Goal: Book appointment/travel/reservation

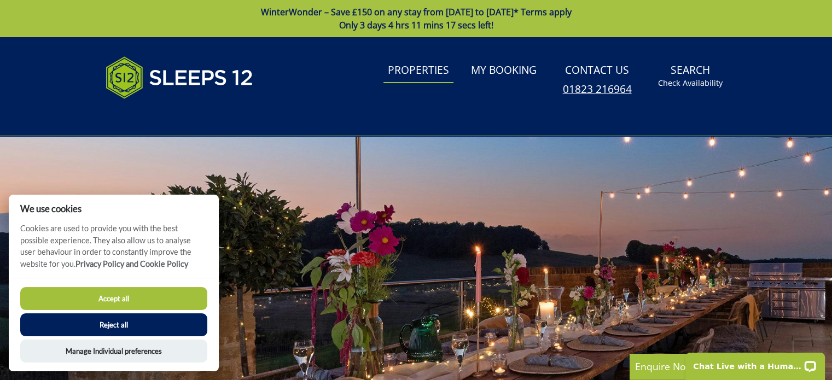
click at [428, 71] on link "Properties" at bounding box center [419, 71] width 70 height 25
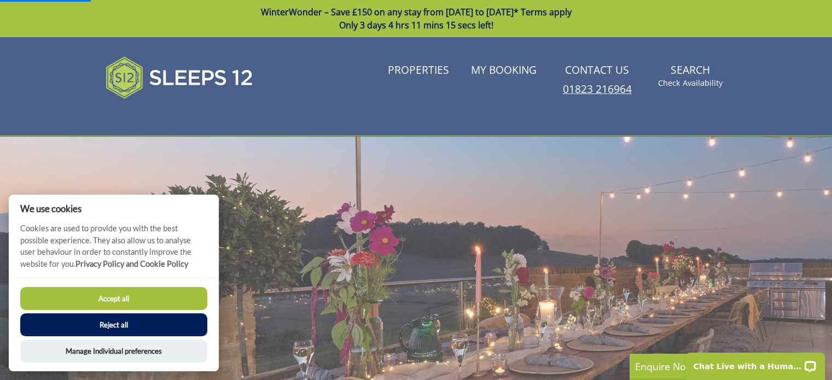
click at [167, 299] on button "Accept all" at bounding box center [113, 298] width 187 height 23
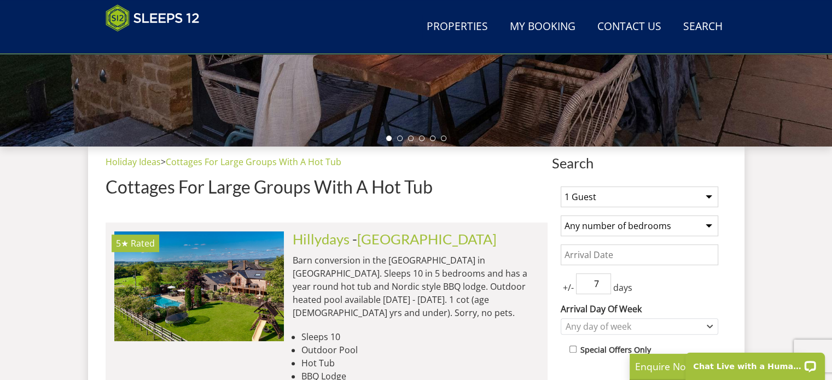
scroll to position [328, 0]
click at [599, 203] on select "1 Guest 2 Guests 3 Guests 4 Guests 5 Guests 6 Guests 7 Guests 8 Guests 9 Guests…" at bounding box center [640, 196] width 158 height 21
select select "31"
click at [561, 186] on select "1 Guest 2 Guests 3 Guests 4 Guests 5 Guests 6 Guests 7 Guests 8 Guests 9 Guests…" at bounding box center [640, 196] width 158 height 21
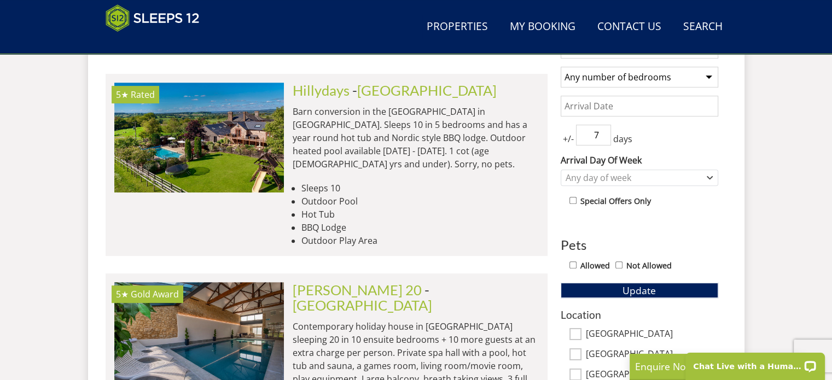
scroll to position [492, 0]
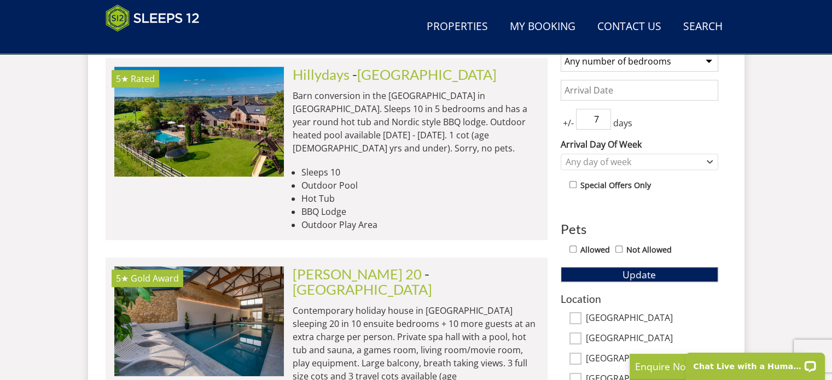
click at [588, 94] on input "Date" at bounding box center [640, 90] width 158 height 21
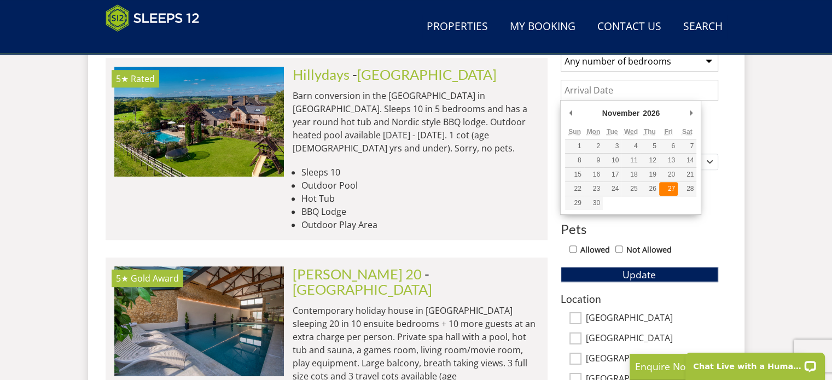
type input "[DATE]"
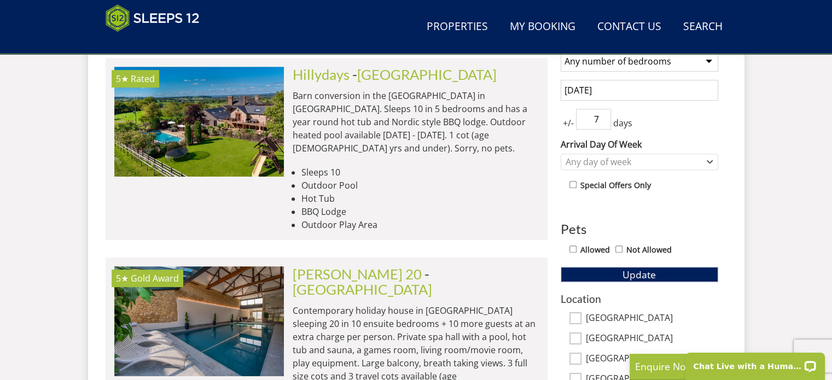
click at [593, 118] on input "7" at bounding box center [593, 119] width 35 height 21
type input "0"
click at [609, 158] on div "Any day of week" at bounding box center [634, 162] width 142 height 12
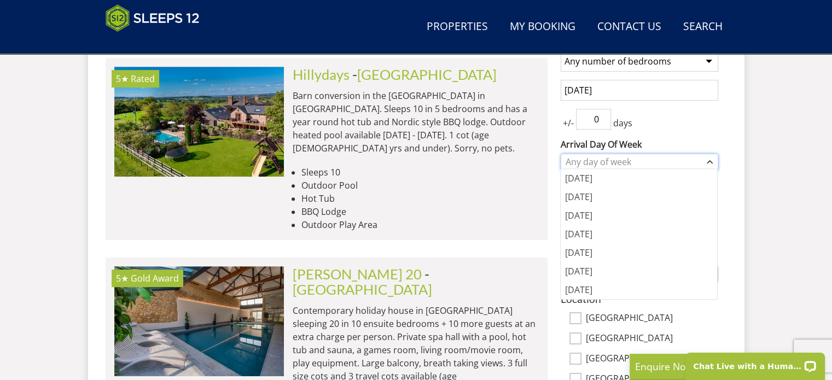
click at [609, 158] on div "Any day of week" at bounding box center [634, 162] width 142 height 12
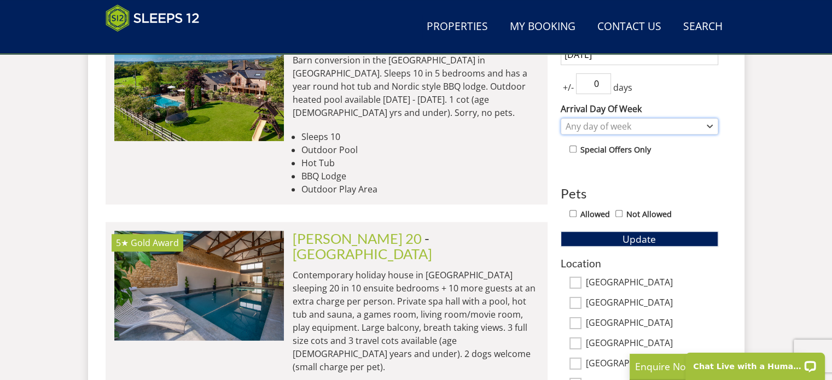
scroll to position [547, 0]
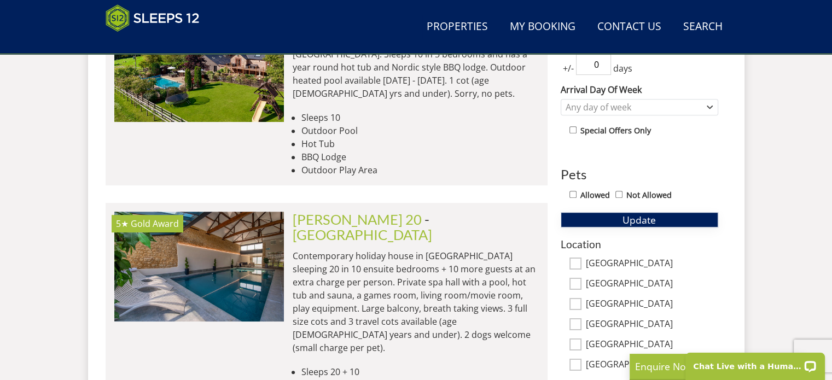
click at [646, 217] on span "Update" at bounding box center [639, 219] width 33 height 13
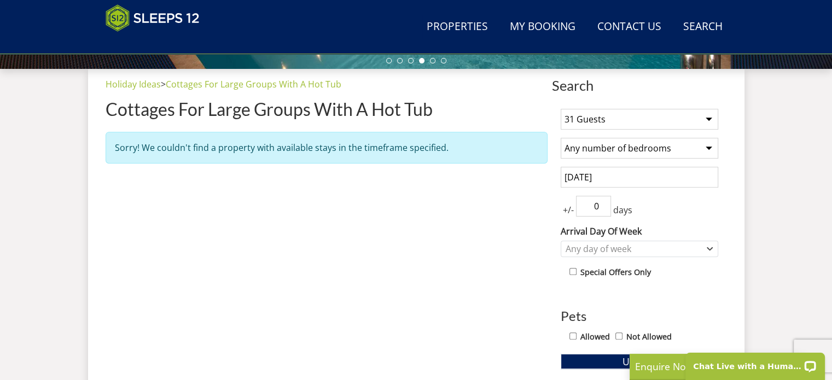
scroll to position [383, 0]
